Goal: Task Accomplishment & Management: Manage account settings

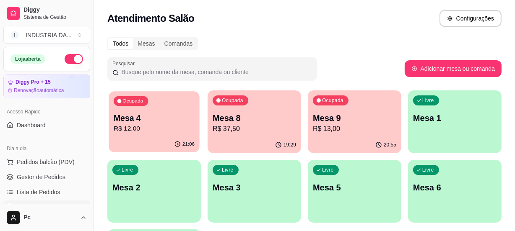
click at [172, 131] on p "R$ 12,00" at bounding box center [154, 129] width 81 height 10
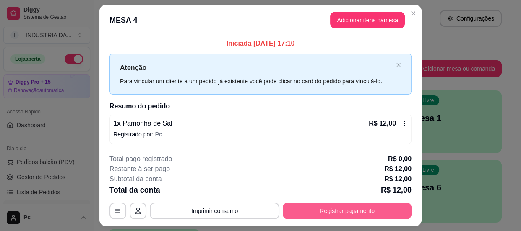
click at [346, 211] on button "Registrar pagamento" at bounding box center [347, 211] width 129 height 17
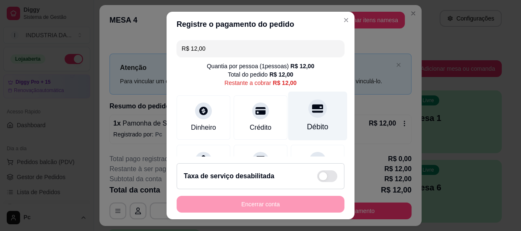
click at [320, 117] on div "Débito" at bounding box center [317, 115] width 59 height 49
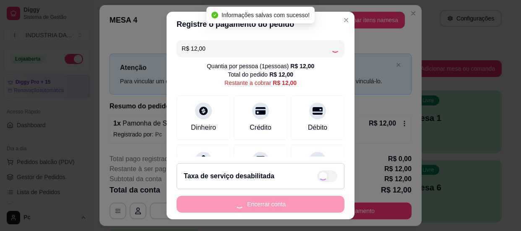
type input "R$ 0,00"
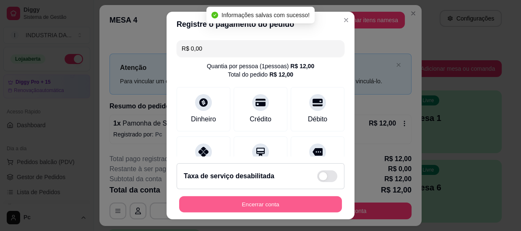
click at [285, 208] on button "Encerrar conta" at bounding box center [260, 205] width 163 height 16
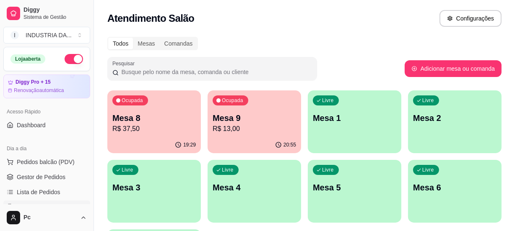
click at [172, 109] on div "Ocupada Mesa 8 R$ 37,50" at bounding box center [154, 114] width 94 height 47
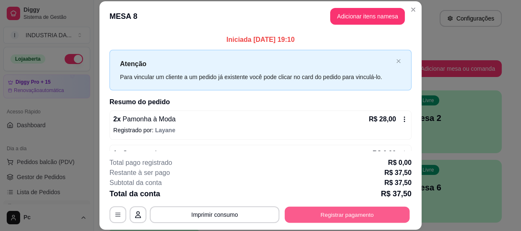
click at [350, 216] on button "Registrar pagamento" at bounding box center [347, 215] width 125 height 16
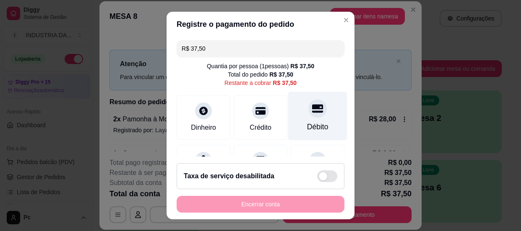
click at [308, 106] on div at bounding box center [317, 108] width 18 height 18
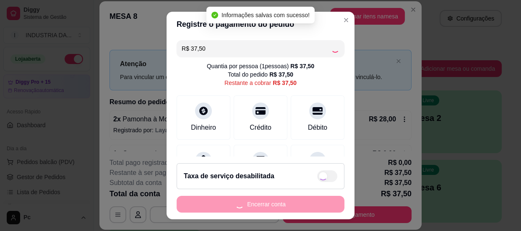
type input "R$ 0,00"
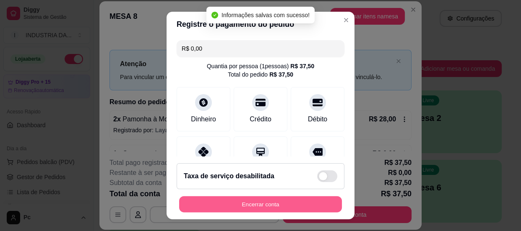
click at [239, 209] on button "Encerrar conta" at bounding box center [260, 205] width 163 height 16
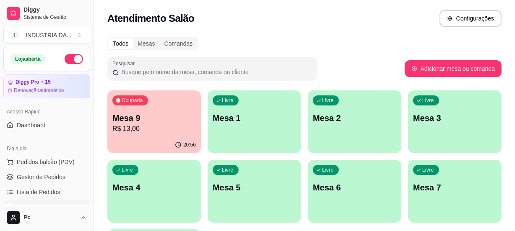
click at [181, 135] on div "Ocupada Mesa 9 R$ 13,00" at bounding box center [154, 114] width 94 height 47
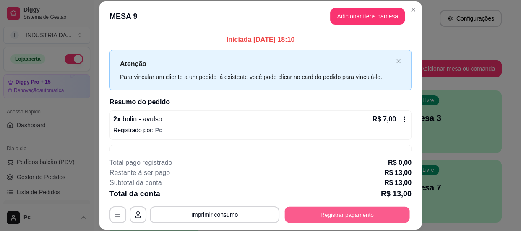
click at [359, 208] on button "Registrar pagamento" at bounding box center [347, 215] width 125 height 16
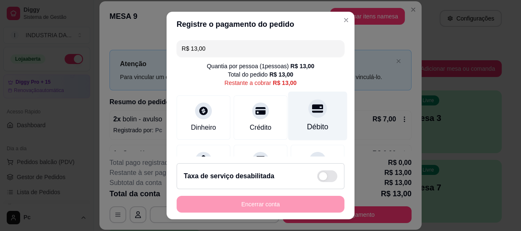
click at [311, 110] on div at bounding box center [317, 108] width 18 height 18
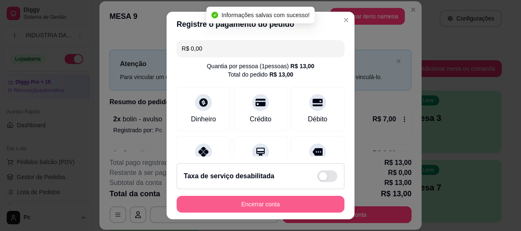
type input "R$ 0,00"
click at [267, 205] on button "Encerrar conta" at bounding box center [261, 204] width 168 height 17
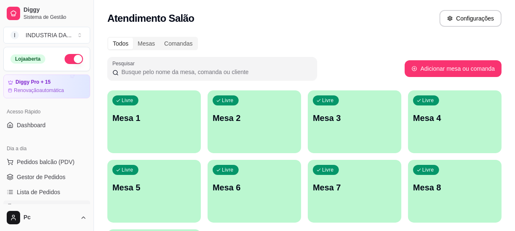
click at [161, 200] on div "Livre Mesa 5" at bounding box center [154, 186] width 94 height 53
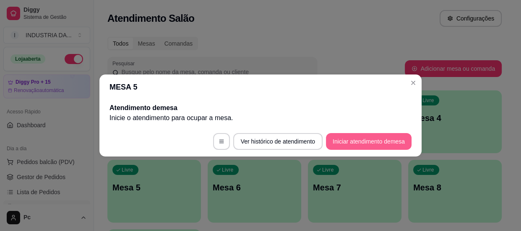
click at [338, 146] on button "Iniciar atendimento de mesa" at bounding box center [369, 141] width 86 height 17
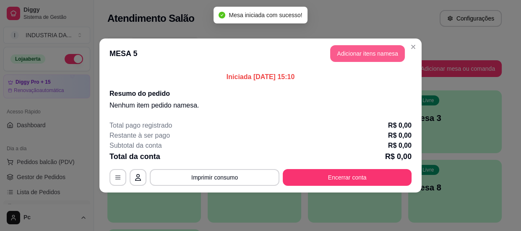
click at [346, 47] on button "Adicionar itens na mesa" at bounding box center [367, 53] width 75 height 17
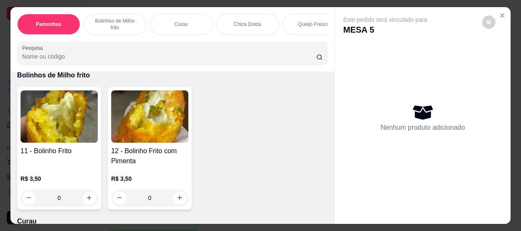
scroll to position [343, 0]
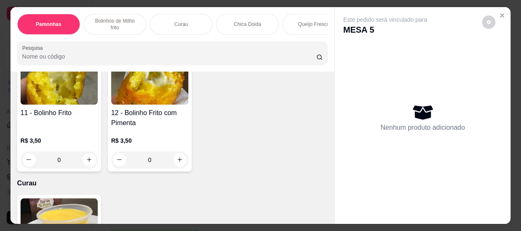
click at [67, 161] on input "0" at bounding box center [59, 160] width 47 height 17
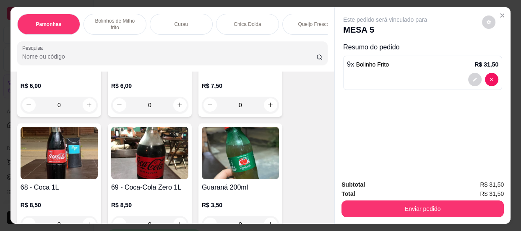
scroll to position [1220, 0]
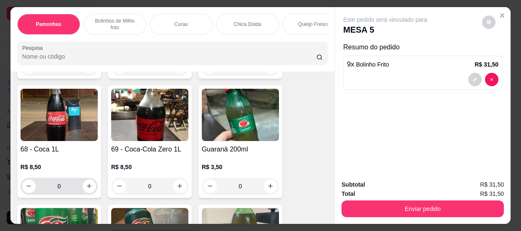
type input "9"
click at [74, 192] on input "0" at bounding box center [59, 186] width 47 height 17
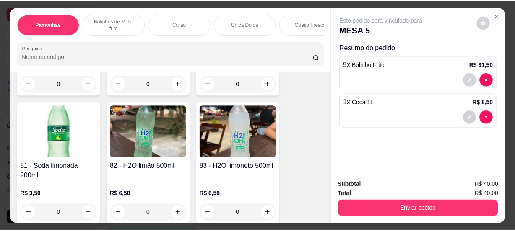
scroll to position [1716, 0]
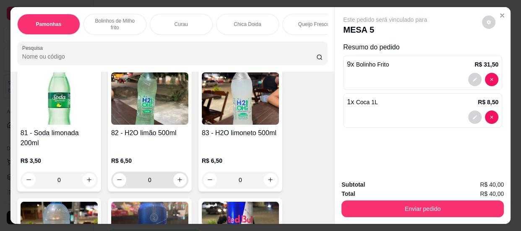
type input "1"
click at [145, 179] on input "0" at bounding box center [149, 180] width 47 height 17
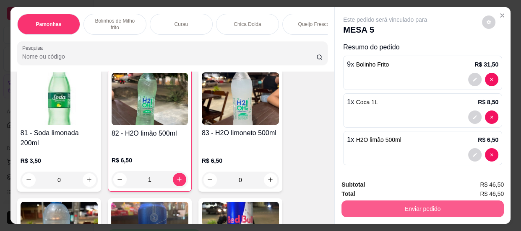
type input "1"
click at [464, 201] on button "Enviar pedido" at bounding box center [422, 209] width 162 height 17
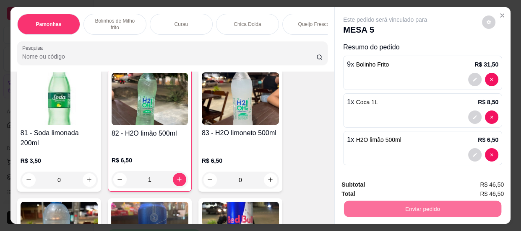
click at [469, 186] on button "Enviar pedido" at bounding box center [482, 186] width 46 height 16
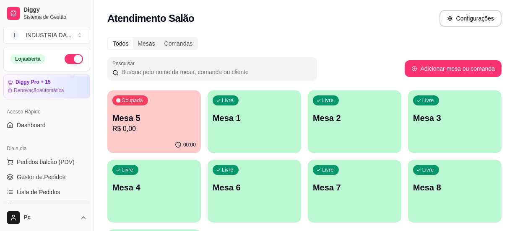
click at [176, 104] on div "Ocupada Mesa 5 R$ 0,00" at bounding box center [154, 114] width 94 height 47
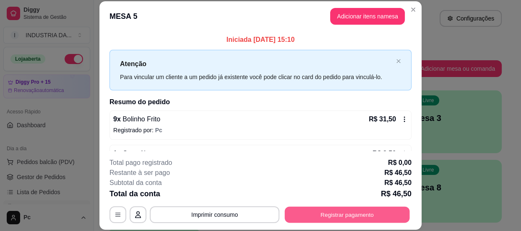
click at [334, 219] on button "Registrar pagamento" at bounding box center [347, 215] width 125 height 16
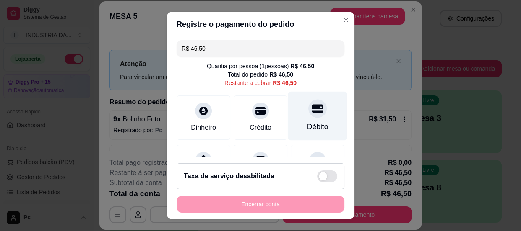
click at [312, 104] on icon at bounding box center [317, 108] width 11 height 11
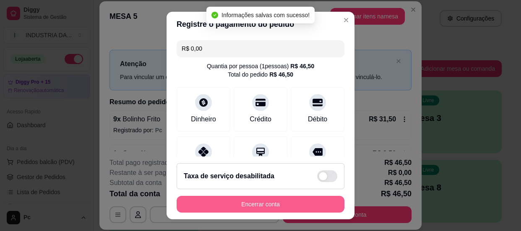
type input "R$ 0,00"
click at [284, 204] on button "Encerrar conta" at bounding box center [261, 204] width 168 height 17
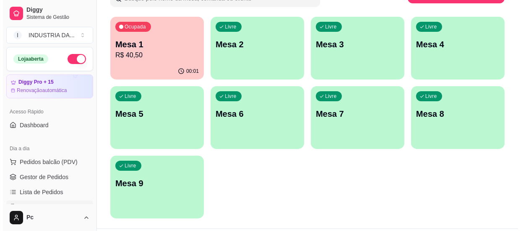
scroll to position [95, 0]
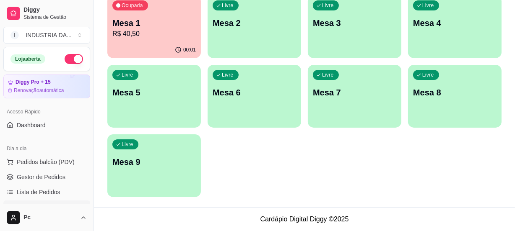
click at [180, 177] on div "Livre Mesa 9" at bounding box center [154, 161] width 94 height 53
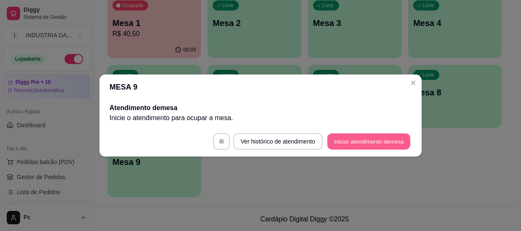
click at [345, 143] on button "Iniciar atendimento de mesa" at bounding box center [368, 142] width 83 height 16
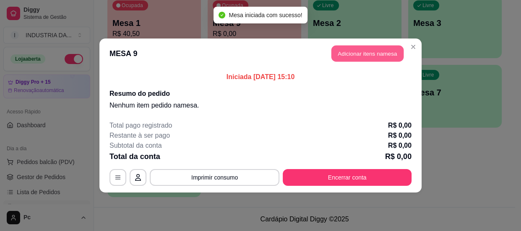
click at [360, 57] on button "Adicionar itens na mesa" at bounding box center [367, 54] width 72 height 16
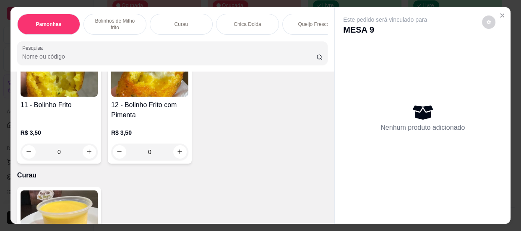
scroll to position [319, 0]
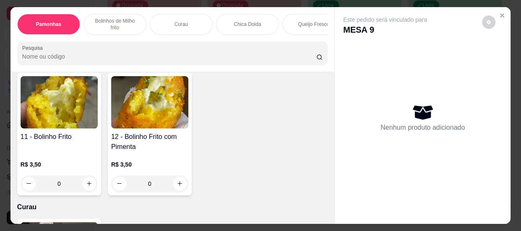
click at [64, 192] on input "0" at bounding box center [59, 184] width 47 height 17
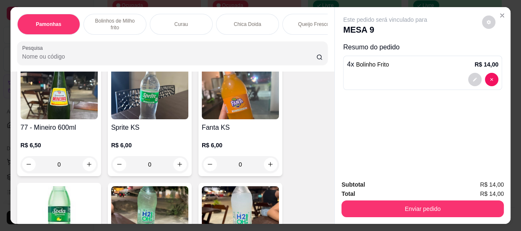
scroll to position [1615, 0]
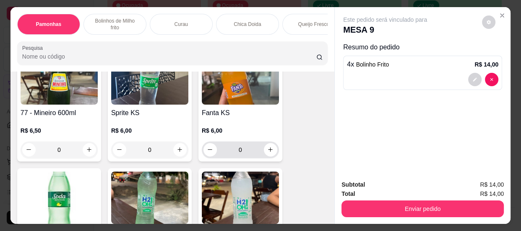
type input "4"
click at [247, 153] on input "0" at bounding box center [240, 150] width 47 height 17
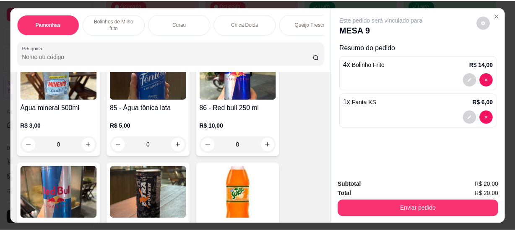
scroll to position [1882, 0]
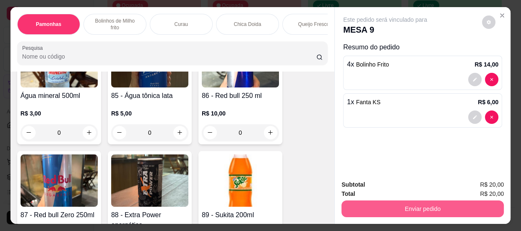
type input "1"
click at [364, 201] on button "Enviar pedido" at bounding box center [422, 209] width 162 height 17
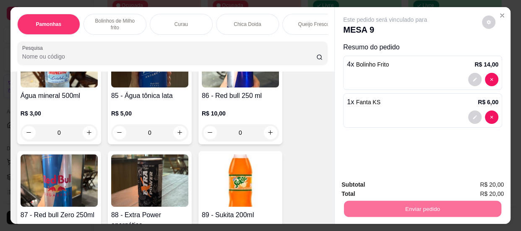
click at [482, 190] on button "Enviar pedido" at bounding box center [482, 186] width 46 height 16
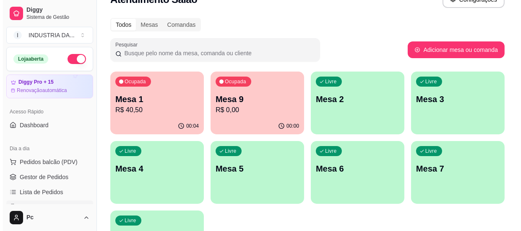
scroll to position [57, 0]
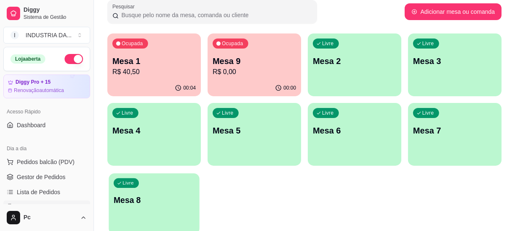
click at [163, 193] on div "Livre Mesa 8" at bounding box center [154, 199] width 91 height 51
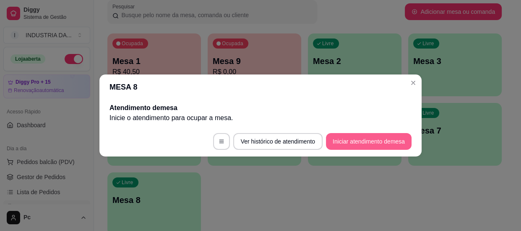
click at [354, 139] on button "Iniciar atendimento de mesa" at bounding box center [369, 141] width 86 height 17
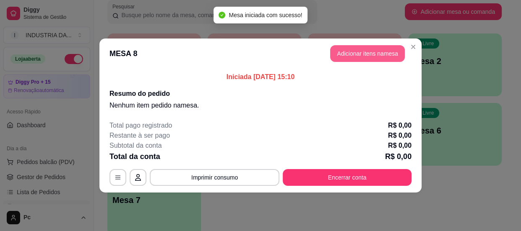
click at [363, 60] on button "Adicionar itens na mesa" at bounding box center [367, 53] width 75 height 17
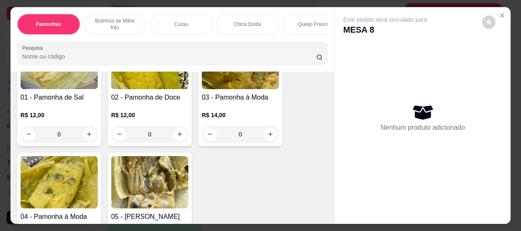
scroll to position [0, 0]
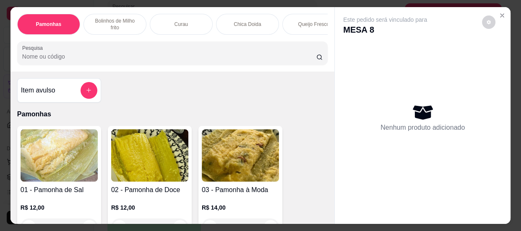
click at [64, 92] on div "Item avulso" at bounding box center [59, 90] width 76 height 17
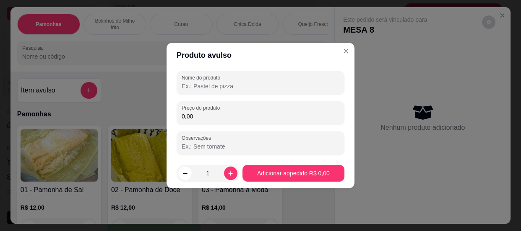
click at [210, 86] on input "Nome do produto" at bounding box center [261, 86] width 158 height 8
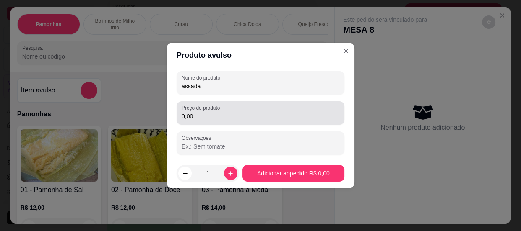
type input "assada"
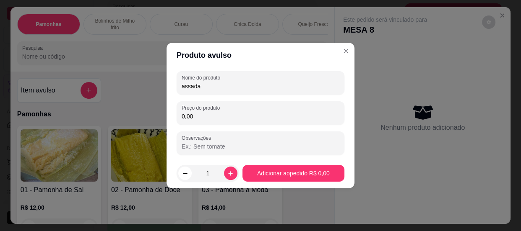
click at [247, 118] on input "0,00" at bounding box center [261, 116] width 158 height 8
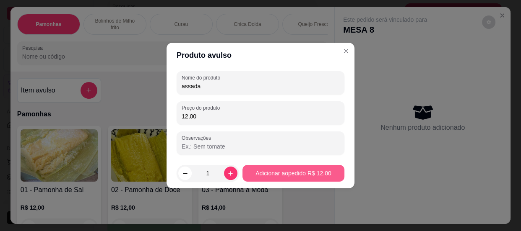
type input "12,00"
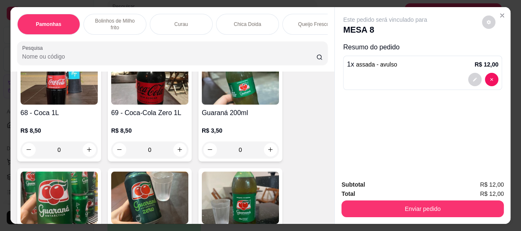
scroll to position [1258, 0]
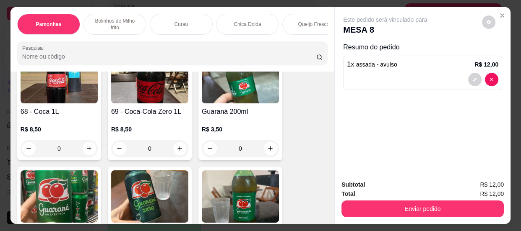
click at [63, 148] on input "0" at bounding box center [59, 148] width 47 height 17
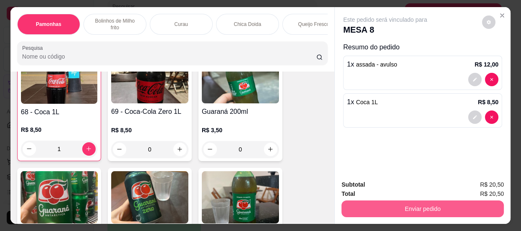
type input "1"
click at [341, 204] on button "Enviar pedido" at bounding box center [422, 209] width 162 height 17
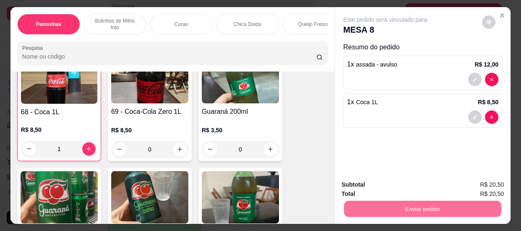
click at [468, 185] on button "Enviar pedido" at bounding box center [481, 186] width 47 height 16
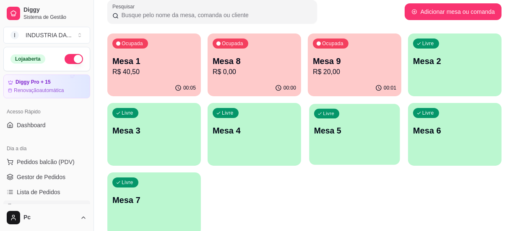
click at [339, 133] on p "Mesa 5" at bounding box center [354, 130] width 81 height 11
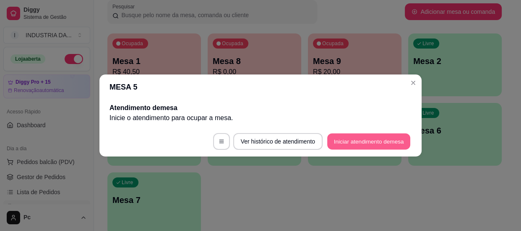
click at [343, 144] on button "Iniciar atendimento de mesa" at bounding box center [368, 142] width 83 height 16
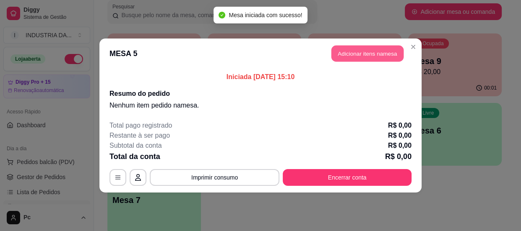
click at [359, 56] on button "Adicionar itens na mesa" at bounding box center [367, 54] width 72 height 16
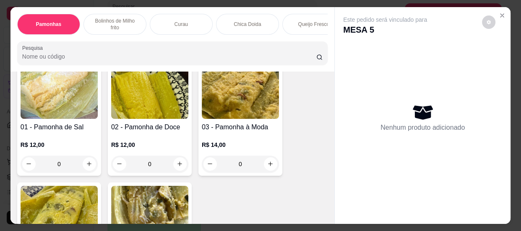
scroll to position [76, 0]
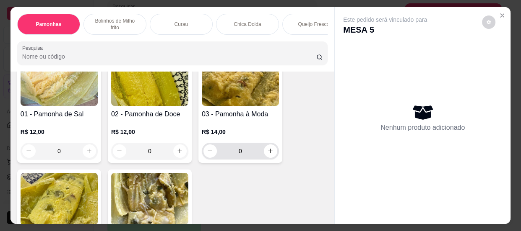
click at [245, 153] on input "0" at bounding box center [240, 151] width 47 height 17
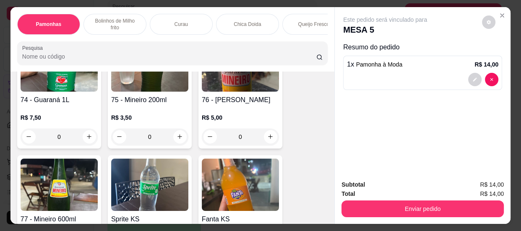
scroll to position [1487, 0]
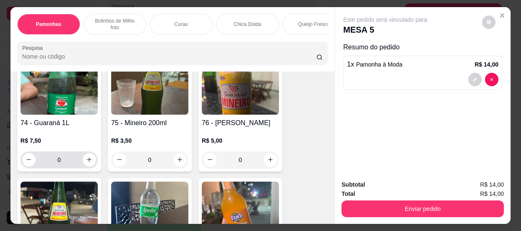
type input "1"
click at [61, 165] on input "0" at bounding box center [59, 160] width 47 height 17
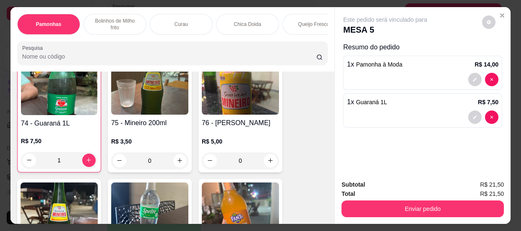
scroll to position [1487, 0]
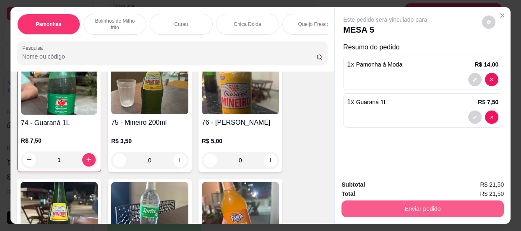
type input "1"
click at [408, 199] on div "Enviar pedido" at bounding box center [422, 208] width 162 height 19
click at [412, 208] on button "Enviar pedido" at bounding box center [422, 209] width 162 height 17
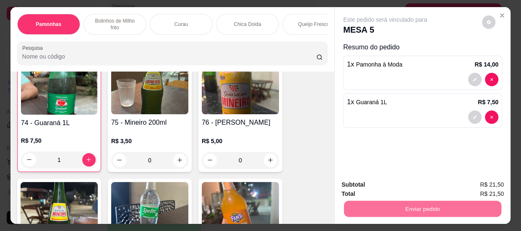
click at [491, 188] on button "Enviar pedido" at bounding box center [482, 186] width 46 height 16
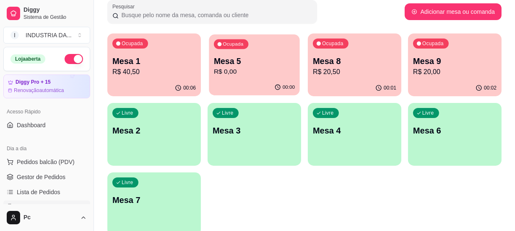
click at [224, 75] on p "R$ 0,00" at bounding box center [254, 72] width 81 height 10
click at [377, 62] on p "Mesa 8" at bounding box center [354, 61] width 83 height 12
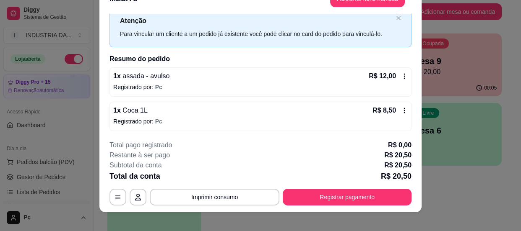
scroll to position [25, 0]
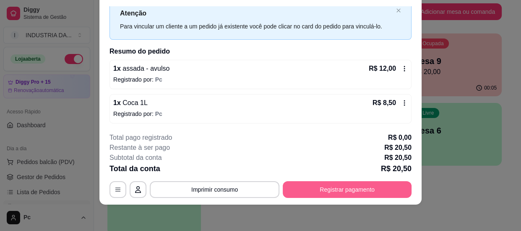
click at [362, 193] on button "Registrar pagamento" at bounding box center [347, 190] width 129 height 17
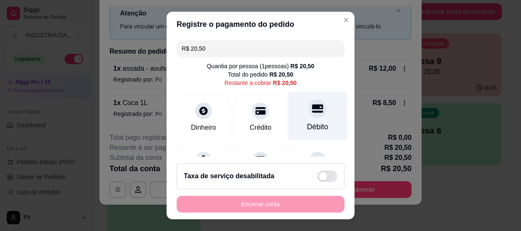
click at [312, 103] on icon at bounding box center [317, 108] width 11 height 11
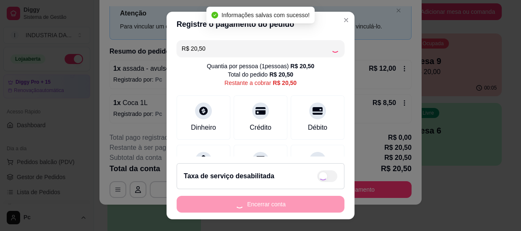
type input "R$ 0,00"
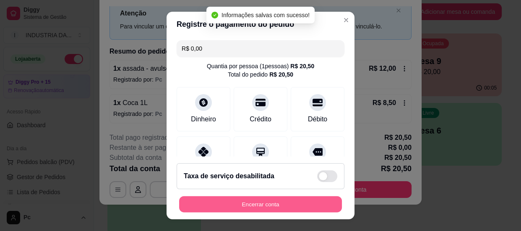
click at [289, 197] on button "Encerrar conta" at bounding box center [260, 205] width 163 height 16
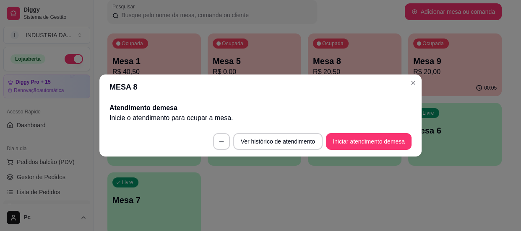
scroll to position [0, 0]
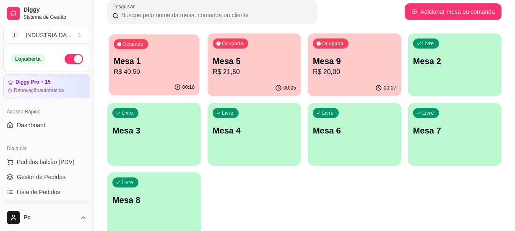
click at [179, 73] on p "R$ 40,50" at bounding box center [154, 72] width 81 height 10
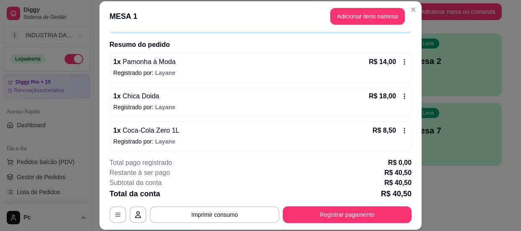
scroll to position [60, 0]
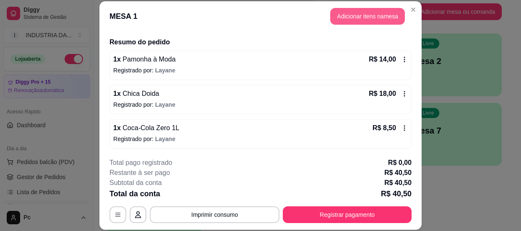
click at [357, 8] on button "Adicionar itens na mesa" at bounding box center [367, 16] width 75 height 17
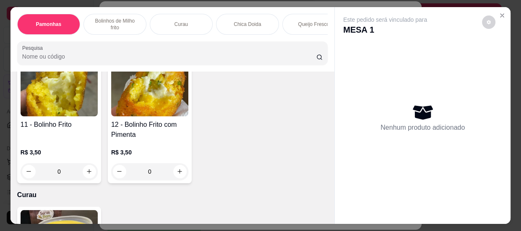
scroll to position [343, 0]
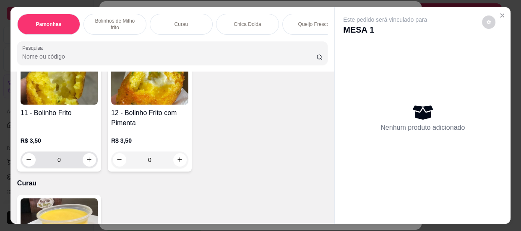
click at [75, 167] on input "0" at bounding box center [59, 160] width 47 height 17
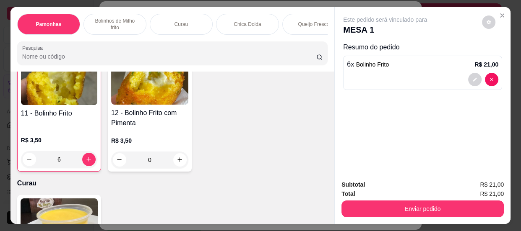
scroll to position [343, 0]
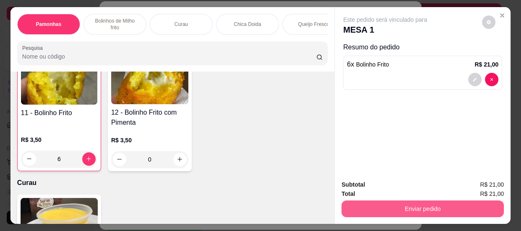
type input "6"
click at [458, 212] on button "Enviar pedido" at bounding box center [422, 209] width 157 height 16
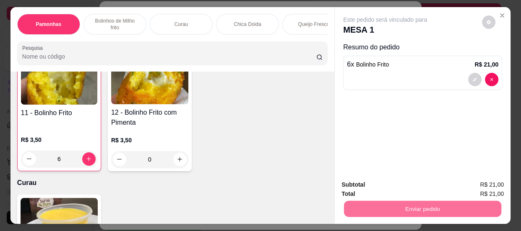
click at [468, 188] on button "Enviar pedido" at bounding box center [481, 186] width 47 height 16
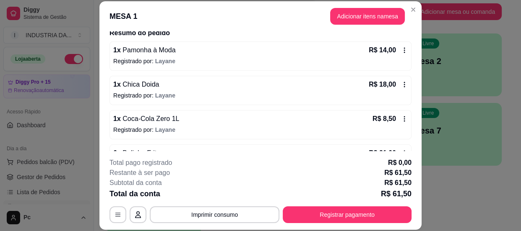
scroll to position [56, 0]
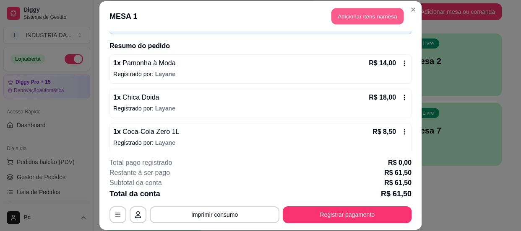
click at [358, 18] on button "Adicionar itens na mesa" at bounding box center [367, 16] width 72 height 16
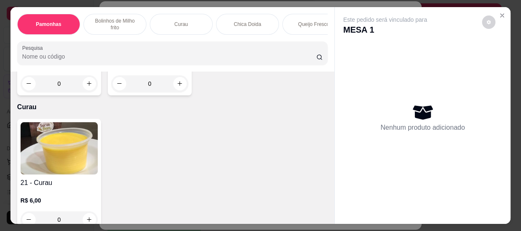
scroll to position [343, 0]
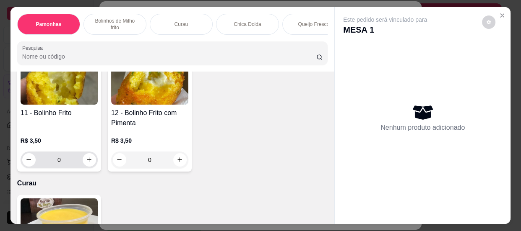
click at [70, 161] on input "0" at bounding box center [59, 160] width 47 height 17
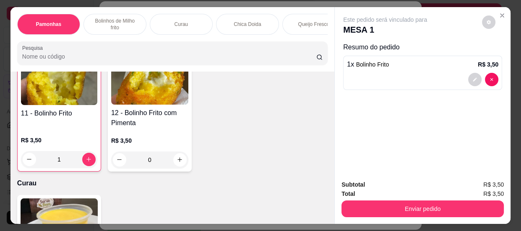
scroll to position [343, 0]
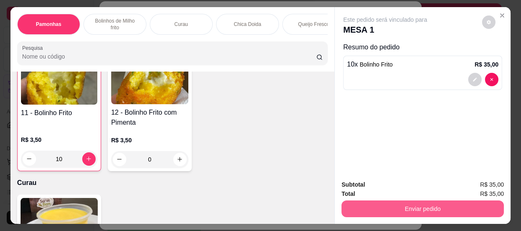
type input "10"
click at [377, 201] on button "Enviar pedido" at bounding box center [422, 209] width 157 height 16
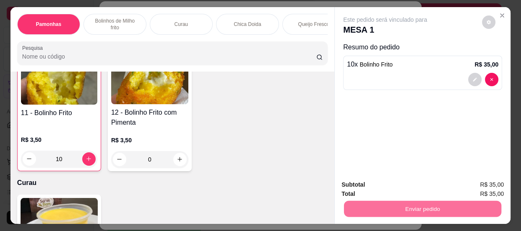
click at [481, 184] on button "Enviar pedido" at bounding box center [482, 186] width 46 height 16
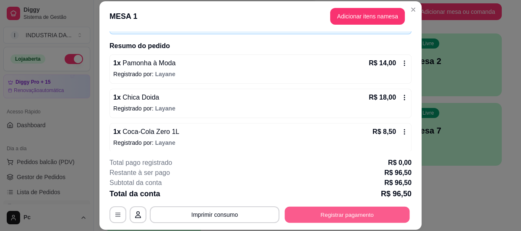
click at [365, 221] on button "Registrar pagamento" at bounding box center [347, 215] width 125 height 16
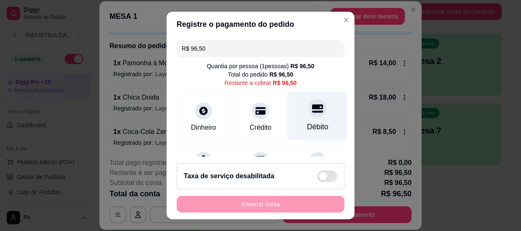
click at [307, 123] on div "Débito" at bounding box center [317, 127] width 21 height 11
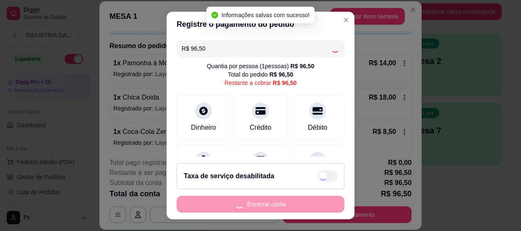
type input "R$ 0,00"
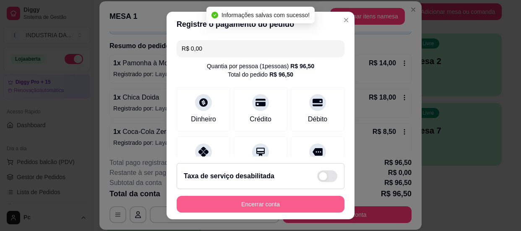
click at [278, 205] on button "Encerrar conta" at bounding box center [261, 204] width 168 height 17
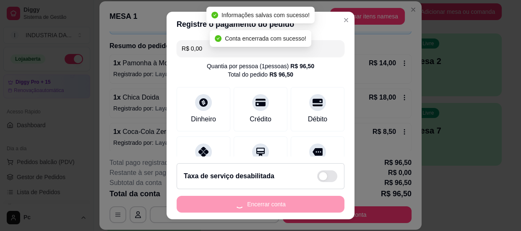
scroll to position [0, 0]
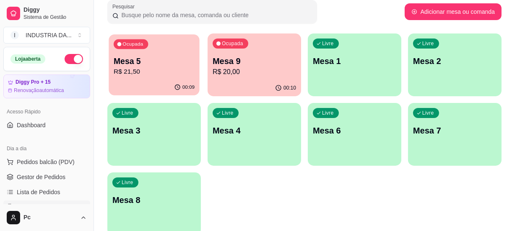
click at [162, 57] on p "Mesa 5" at bounding box center [154, 61] width 81 height 11
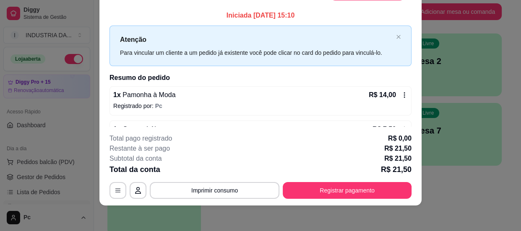
scroll to position [25, 0]
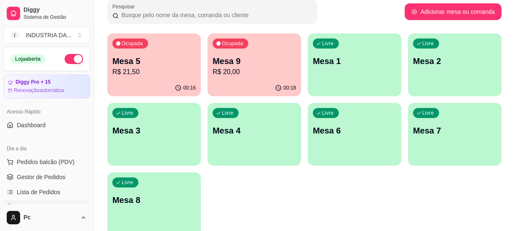
click at [243, 93] on div "00:18" at bounding box center [255, 88] width 94 height 16
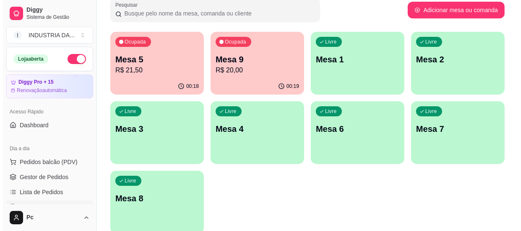
scroll to position [57, 0]
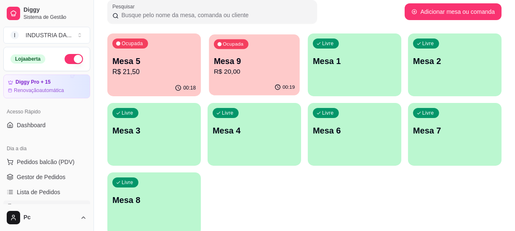
click at [233, 67] on p "R$ 20,00" at bounding box center [254, 72] width 81 height 10
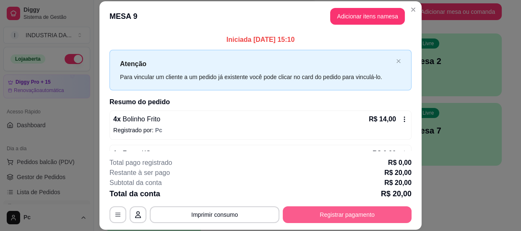
click at [325, 213] on button "Registrar pagamento" at bounding box center [347, 215] width 129 height 17
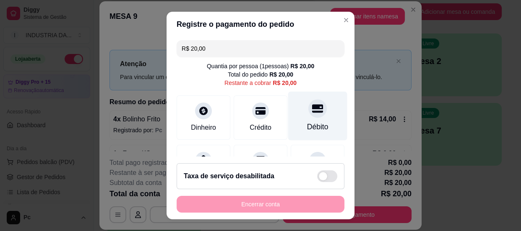
click at [306, 119] on div "Débito" at bounding box center [317, 115] width 59 height 49
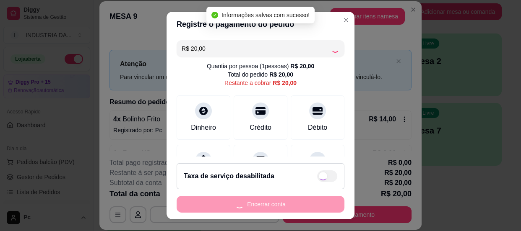
type input "R$ 0,00"
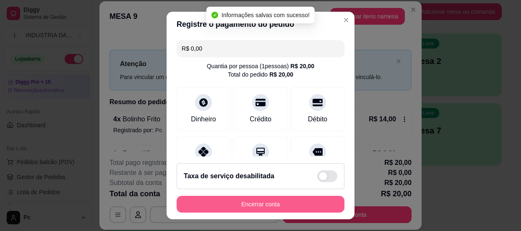
click at [285, 205] on button "Encerrar conta" at bounding box center [261, 204] width 168 height 17
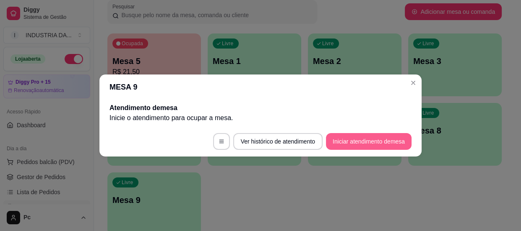
click at [331, 136] on button "Iniciar atendimento de mesa" at bounding box center [369, 141] width 86 height 17
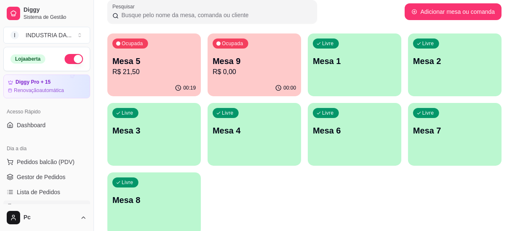
click at [238, 68] on p "R$ 0,00" at bounding box center [254, 72] width 83 height 10
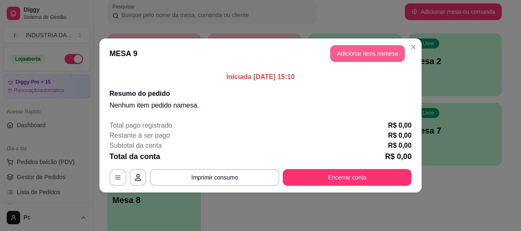
click at [369, 53] on button "Adicionar itens na mesa" at bounding box center [367, 53] width 75 height 17
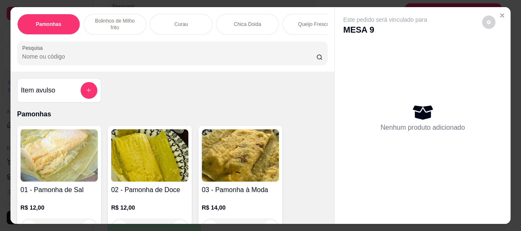
click at [92, 90] on button "add-separate-item" at bounding box center [89, 90] width 17 height 17
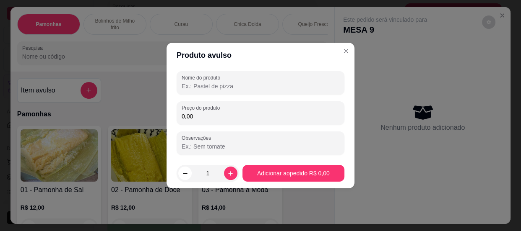
click at [221, 88] on input "Nome do produto" at bounding box center [261, 86] width 158 height 8
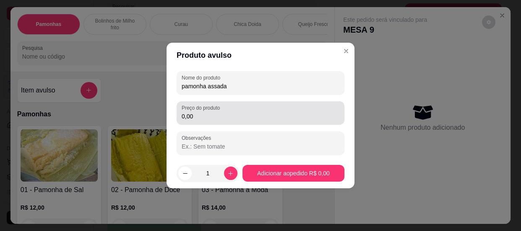
type input "pamonha assada"
click at [238, 111] on div "0,00" at bounding box center [261, 113] width 158 height 17
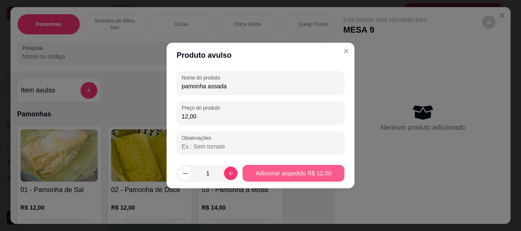
type input "12,00"
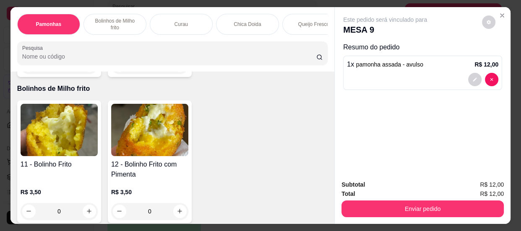
scroll to position [305, 0]
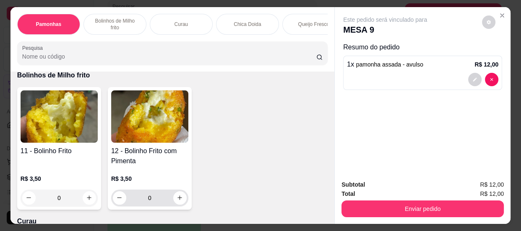
click at [147, 199] on input "0" at bounding box center [149, 198] width 47 height 17
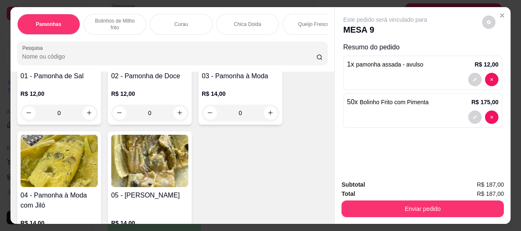
scroll to position [76, 0]
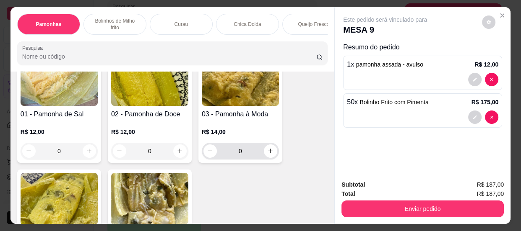
type input "50"
click at [243, 153] on input "0" at bounding box center [240, 151] width 47 height 17
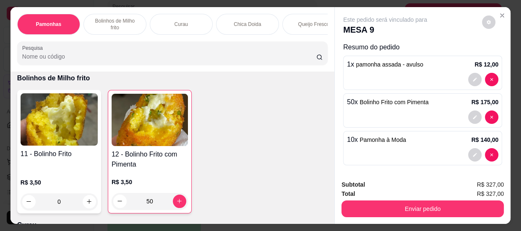
scroll to position [305, 0]
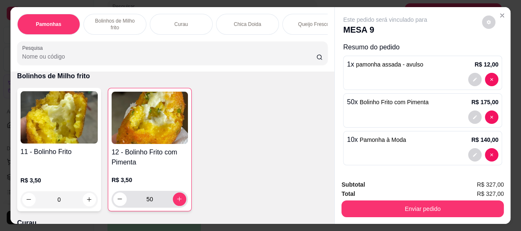
type input "10"
click at [153, 203] on input "50" at bounding box center [150, 199] width 46 height 17
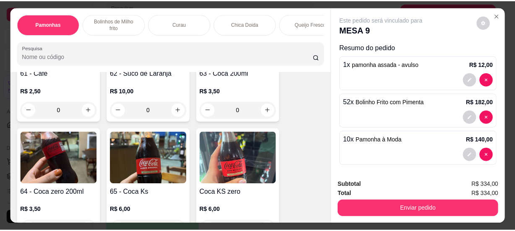
scroll to position [1029, 0]
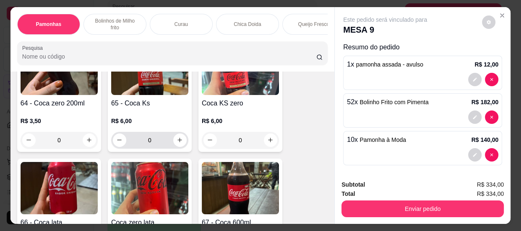
type input "52"
click at [155, 148] on input "0" at bounding box center [149, 140] width 47 height 17
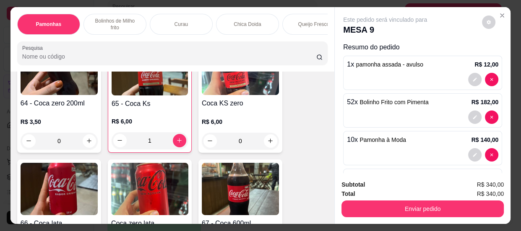
type input "1"
click at [426, 223] on div "Pamonhas Bolinhos de Milho frito Curau Chica Doida Queijo Fresco Bebidas Balas …" at bounding box center [260, 115] width 521 height 231
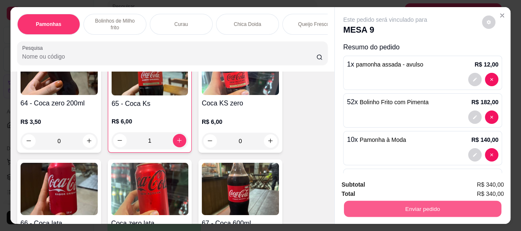
click at [410, 208] on button "Enviar pedido" at bounding box center [422, 209] width 157 height 16
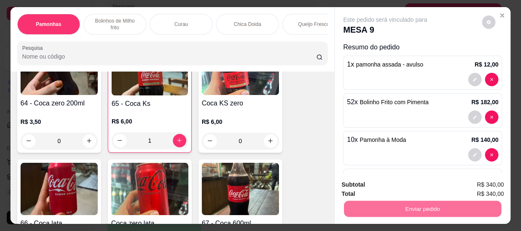
click at [473, 191] on button "Enviar pedido" at bounding box center [482, 186] width 46 height 16
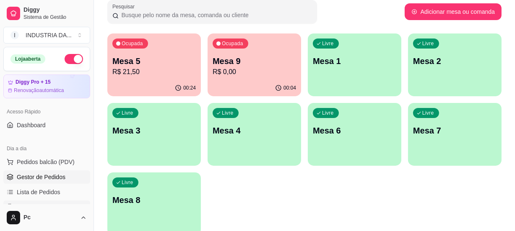
click at [22, 175] on span "Gestor de Pedidos" at bounding box center [41, 177] width 49 height 8
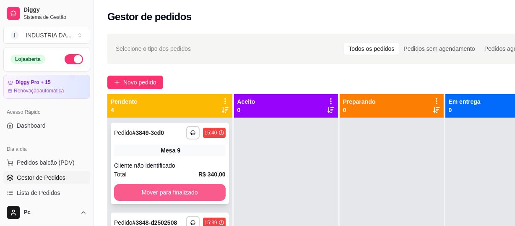
click at [205, 193] on button "Mover para finalizado" at bounding box center [170, 192] width 112 height 17
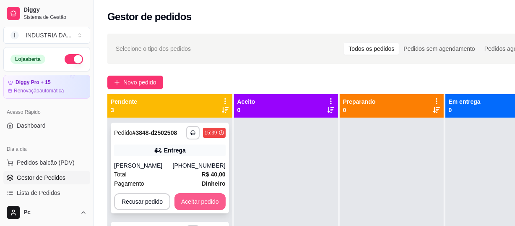
click at [200, 203] on button "Aceitar pedido" at bounding box center [199, 201] width 51 height 17
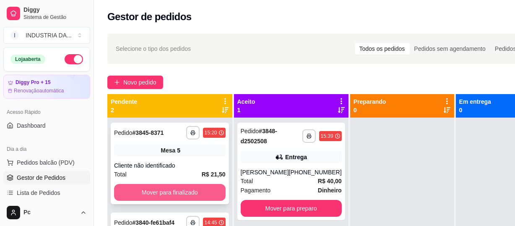
click at [184, 192] on button "Mover para finalizado" at bounding box center [170, 192] width 112 height 17
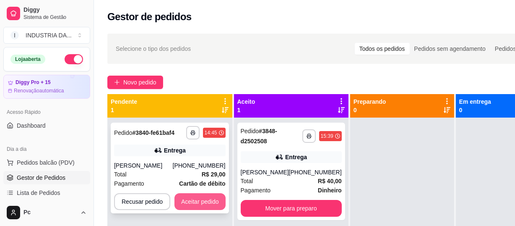
click at [205, 201] on button "Aceitar pedido" at bounding box center [199, 201] width 51 height 17
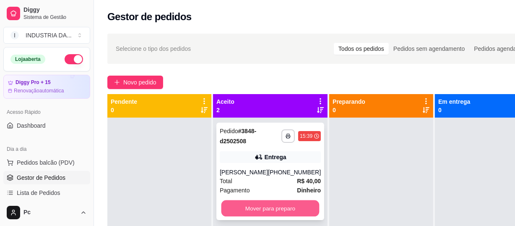
click at [293, 214] on button "Mover para preparo" at bounding box center [270, 208] width 98 height 16
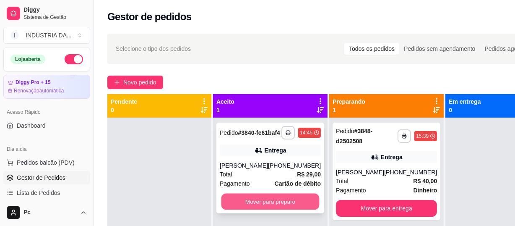
click at [270, 206] on button "Mover para preparo" at bounding box center [270, 201] width 98 height 16
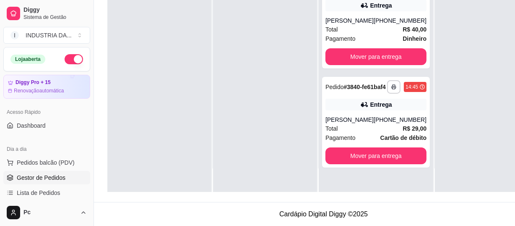
scroll to position [133, 0]
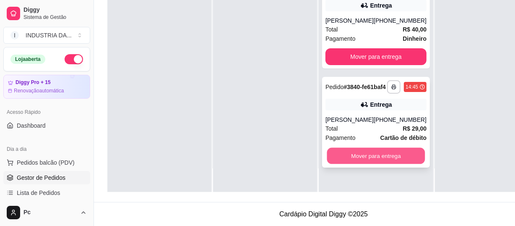
click at [371, 164] on button "Mover para entrega" at bounding box center [376, 156] width 98 height 16
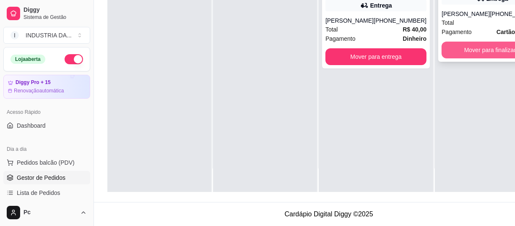
click at [469, 47] on button "Mover para finalizado" at bounding box center [492, 50] width 101 height 17
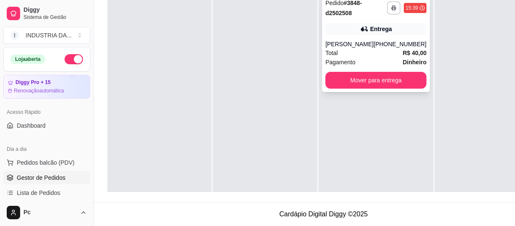
scroll to position [57, 0]
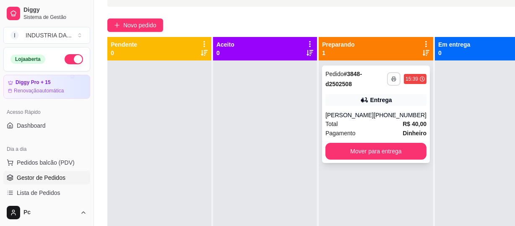
click at [387, 77] on button "button" at bounding box center [393, 78] width 13 height 13
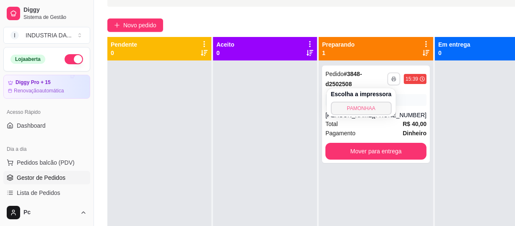
click at [352, 110] on button "PAMONHAA" at bounding box center [361, 107] width 61 height 13
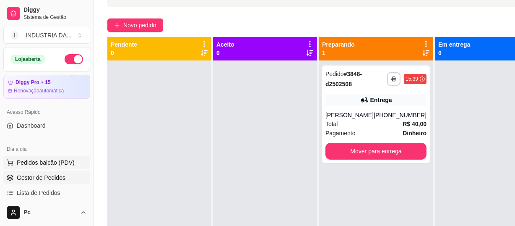
click at [63, 160] on span "Pedidos balcão (PDV)" at bounding box center [46, 162] width 58 height 8
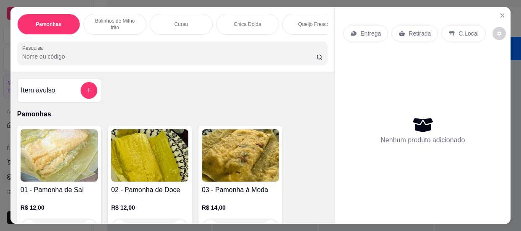
click at [509, 40] on div "Pamonhas Bolinhos de Milho frito Curau Chica Doida Queijo Fresco Bebidas Balas …" at bounding box center [260, 115] width 521 height 231
click at [500, 14] on icon "Close" at bounding box center [501, 15] width 3 height 3
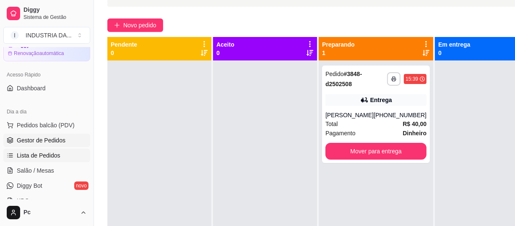
scroll to position [38, 0]
click at [33, 173] on link "Salão / Mesas" at bounding box center [46, 169] width 87 height 13
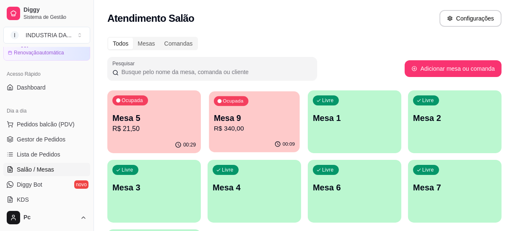
click at [224, 130] on p "R$ 340,00" at bounding box center [254, 129] width 81 height 10
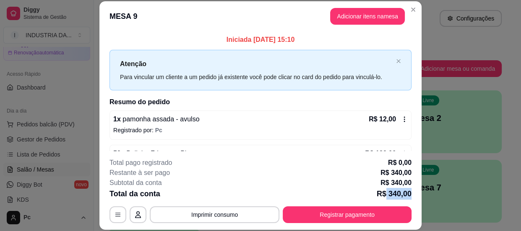
drag, startPoint x: 406, startPoint y: 194, endPoint x: 382, endPoint y: 191, distance: 24.5
click at [382, 191] on p "R$ 340,00" at bounding box center [394, 194] width 35 height 12
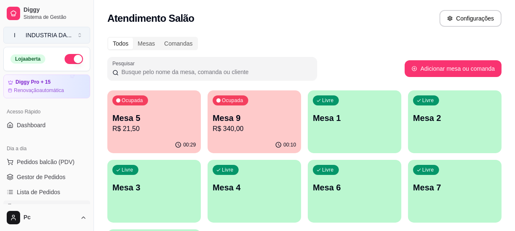
click at [57, 31] on div "INDUSTRIA DA ..." at bounding box center [49, 35] width 46 height 8
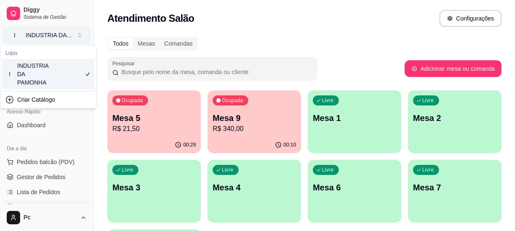
click at [57, 31] on div "INDUSTRIA DA ..." at bounding box center [49, 35] width 46 height 8
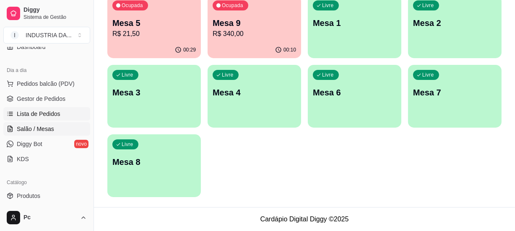
scroll to position [114, 0]
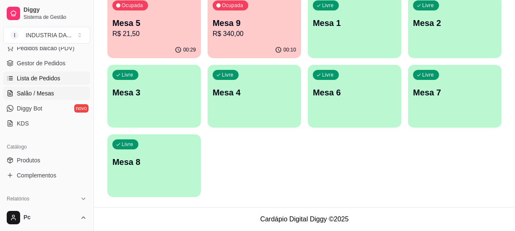
click at [37, 156] on span "Produtos" at bounding box center [28, 160] width 23 height 8
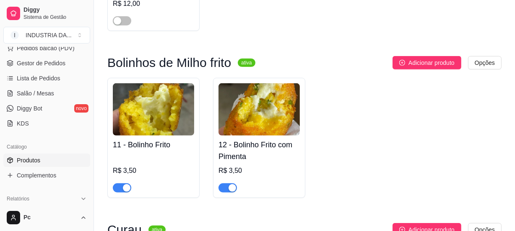
scroll to position [457, 0]
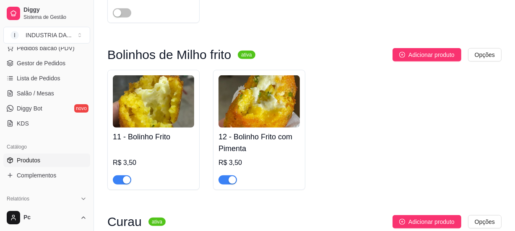
click at [231, 182] on div "button" at bounding box center [233, 181] width 8 height 8
click at [119, 180] on span "button" at bounding box center [122, 180] width 18 height 9
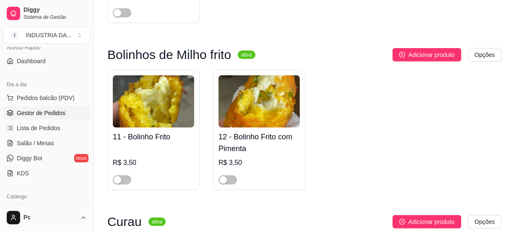
scroll to position [76, 0]
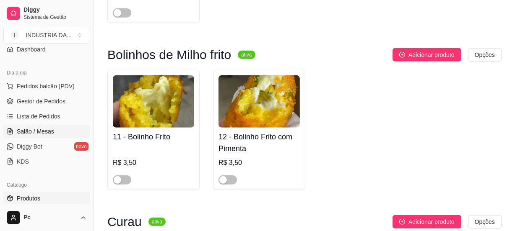
click at [43, 127] on span "Salão / Mesas" at bounding box center [35, 131] width 37 height 8
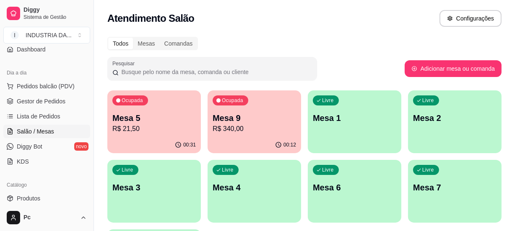
click at [254, 178] on div "Livre Mesa 4" at bounding box center [255, 186] width 94 height 53
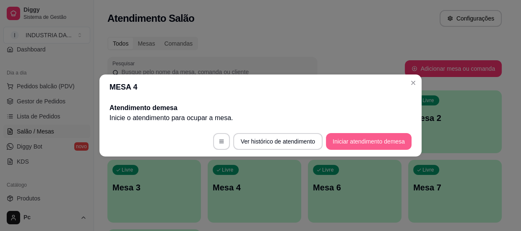
click at [365, 141] on button "Iniciar atendimento de mesa" at bounding box center [369, 141] width 86 height 17
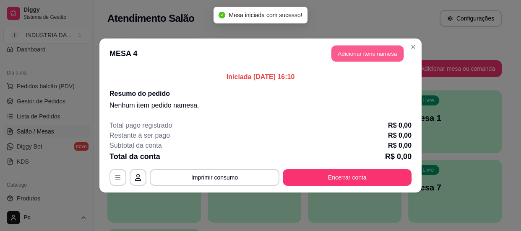
click at [369, 50] on button "Adicionar itens na mesa" at bounding box center [367, 54] width 72 height 16
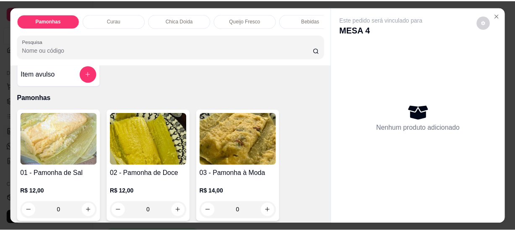
scroll to position [114, 0]
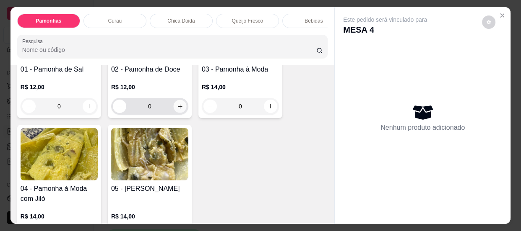
click at [178, 109] on icon "increase-product-quantity" at bounding box center [180, 106] width 6 height 6
type input "1"
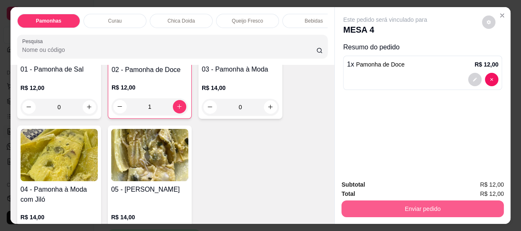
click at [416, 204] on button "Enviar pedido" at bounding box center [422, 209] width 162 height 17
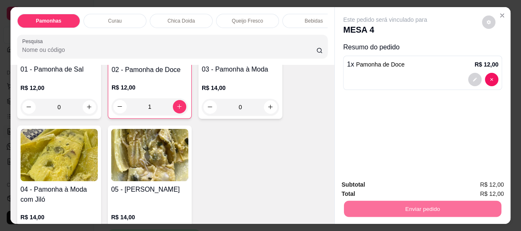
click at [471, 181] on button "Enviar pedido" at bounding box center [482, 186] width 46 height 16
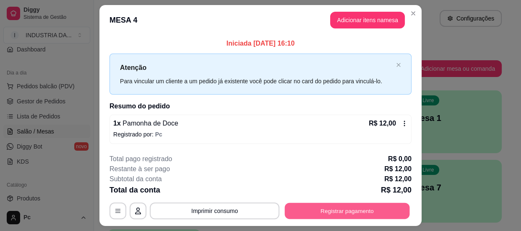
click at [369, 206] on button "Registrar pagamento" at bounding box center [347, 211] width 125 height 16
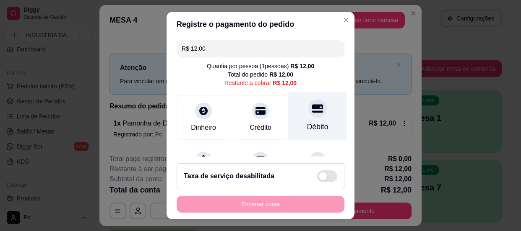
click at [317, 111] on div "Débito" at bounding box center [317, 115] width 59 height 49
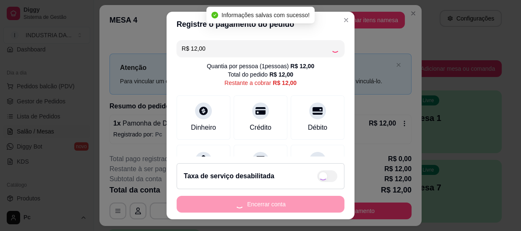
type input "R$ 0,00"
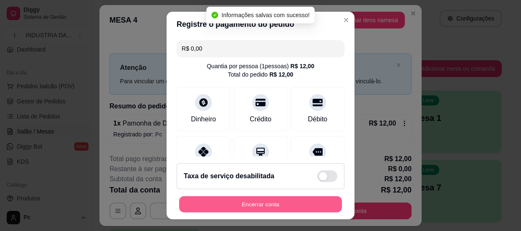
click at [310, 204] on button "Encerrar conta" at bounding box center [260, 205] width 163 height 16
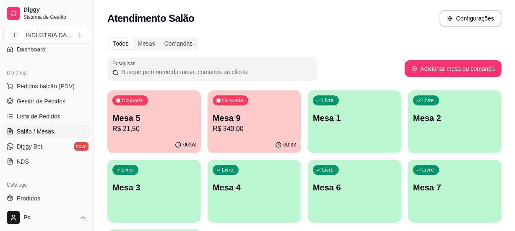
click at [279, 111] on div "Ocupada Mesa 9 R$ 340,00" at bounding box center [255, 114] width 94 height 47
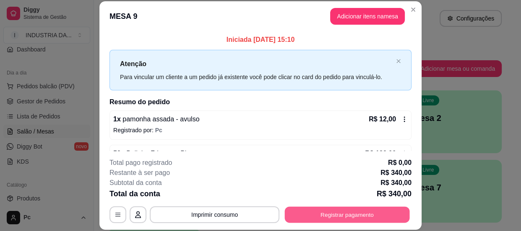
click at [368, 211] on button "Registrar pagamento" at bounding box center [347, 215] width 125 height 16
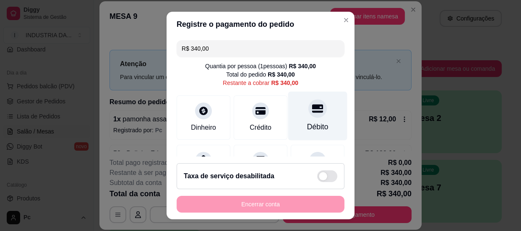
click at [307, 131] on div "Débito" at bounding box center [317, 127] width 21 height 11
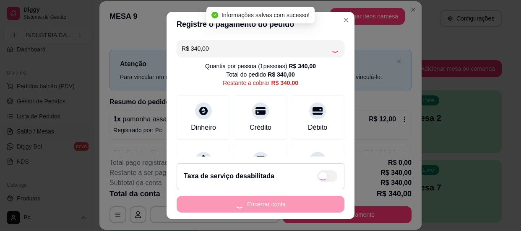
type input "R$ 0,00"
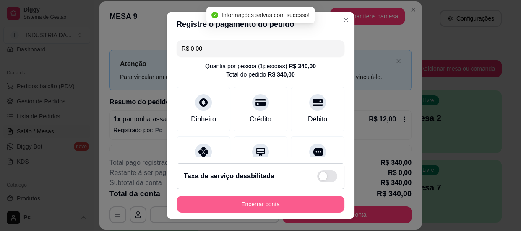
click at [272, 206] on button "Encerrar conta" at bounding box center [261, 204] width 168 height 17
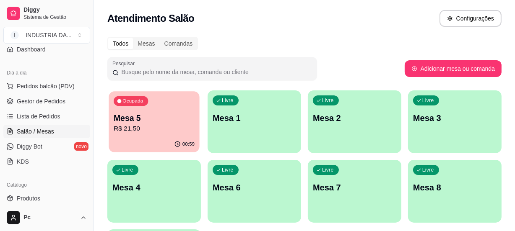
click at [107, 122] on div "Ocupada Mesa 5 R$ 21,50 00:59 Livre Mesa 1 Livre Mesa 2 Livre Mesa 3 Livre Mesa…" at bounding box center [304, 192] width 394 height 202
click at [152, 122] on p "Mesa 5" at bounding box center [153, 118] width 83 height 12
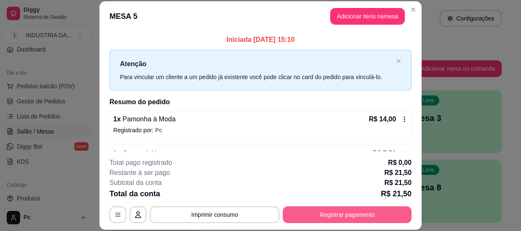
click at [343, 213] on button "Registrar pagamento" at bounding box center [347, 215] width 129 height 17
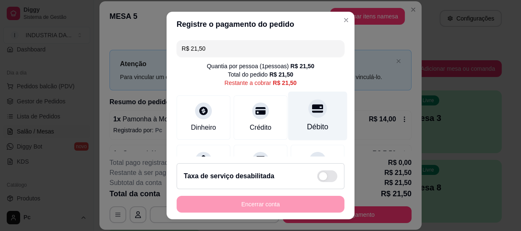
click at [316, 104] on div "Débito" at bounding box center [317, 115] width 59 height 49
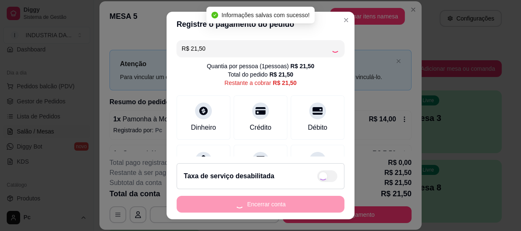
type input "R$ 0,00"
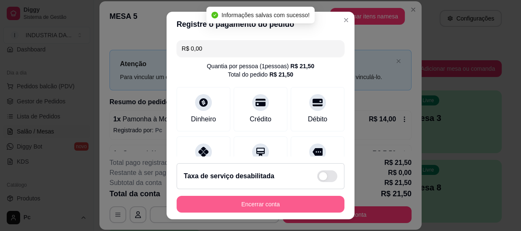
click at [280, 205] on button "Encerrar conta" at bounding box center [261, 204] width 168 height 17
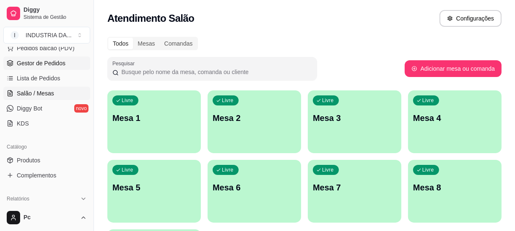
click at [44, 62] on span "Gestor de Pedidos" at bounding box center [41, 63] width 49 height 8
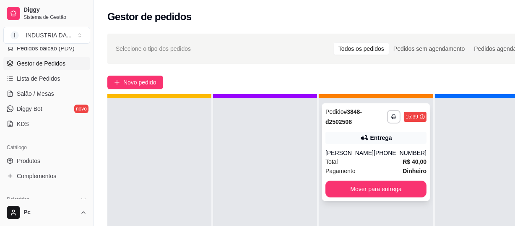
scroll to position [29, 0]
